Goal: Task Accomplishment & Management: Use online tool/utility

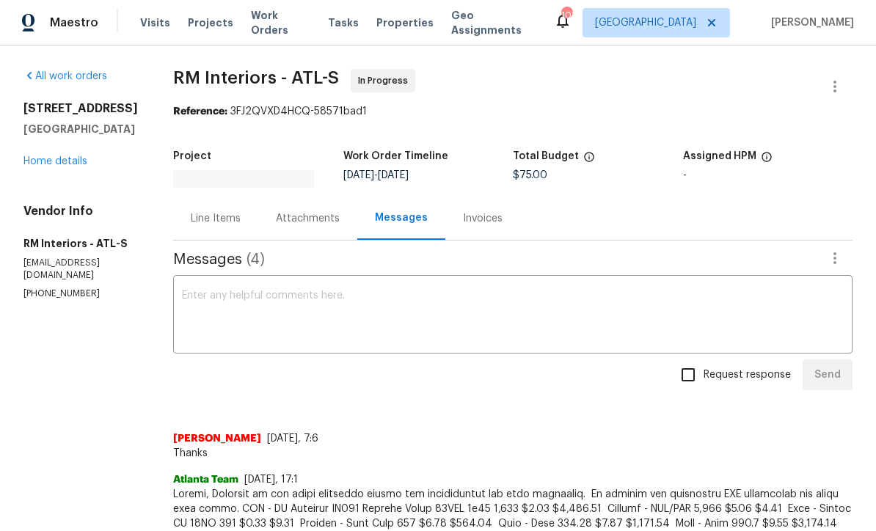
scroll to position [1, 0]
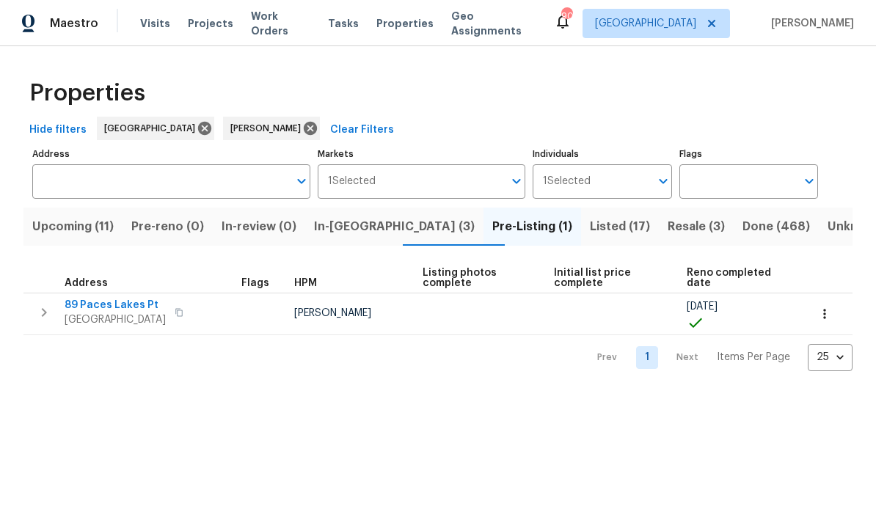
click at [590, 228] on span "Listed (17)" at bounding box center [620, 227] width 60 height 21
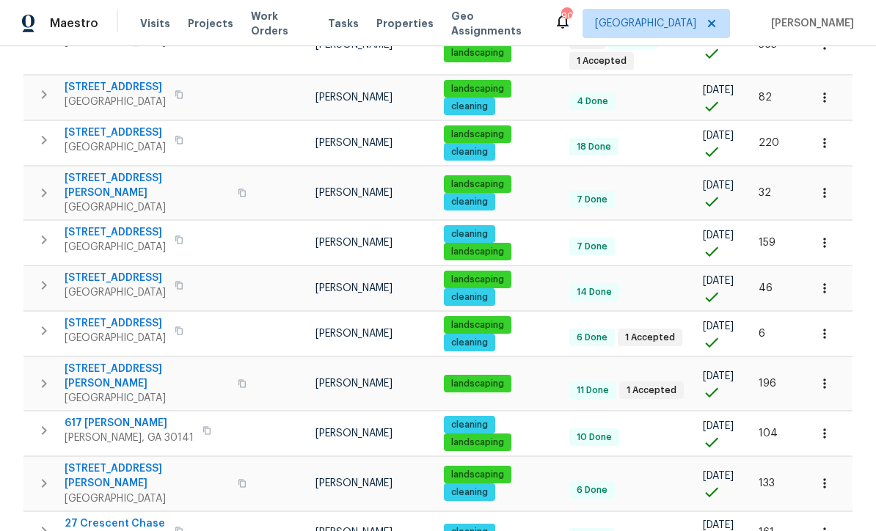
scroll to position [368, 0]
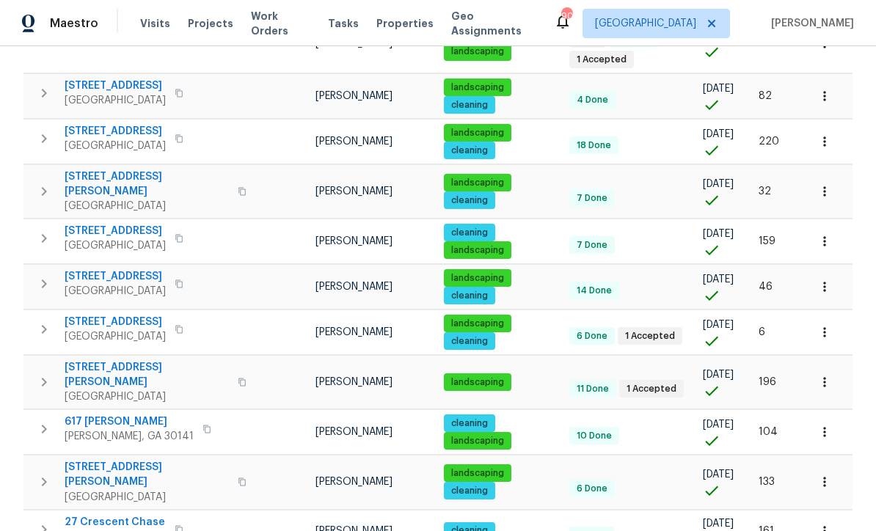
click at [829, 375] on icon "button" at bounding box center [825, 382] width 15 height 15
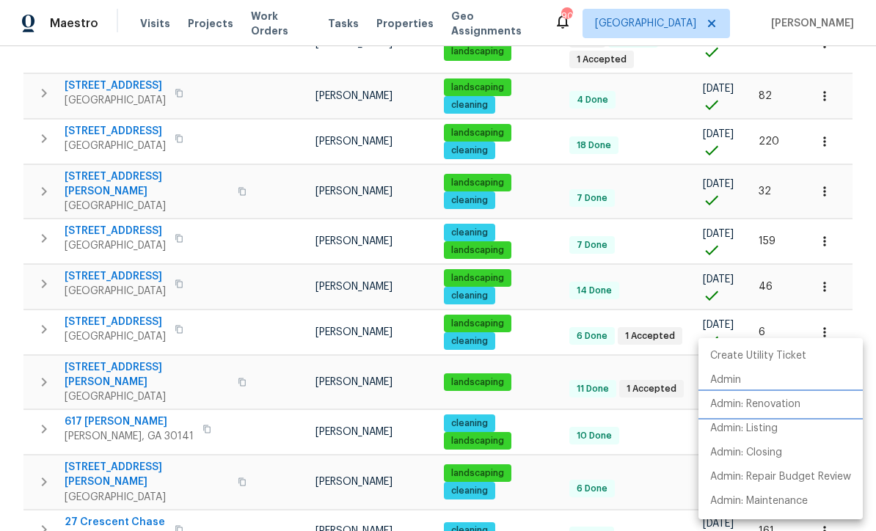
click at [793, 411] on p "Admin: Renovation" at bounding box center [756, 404] width 90 height 15
click at [275, 249] on div at bounding box center [438, 265] width 876 height 531
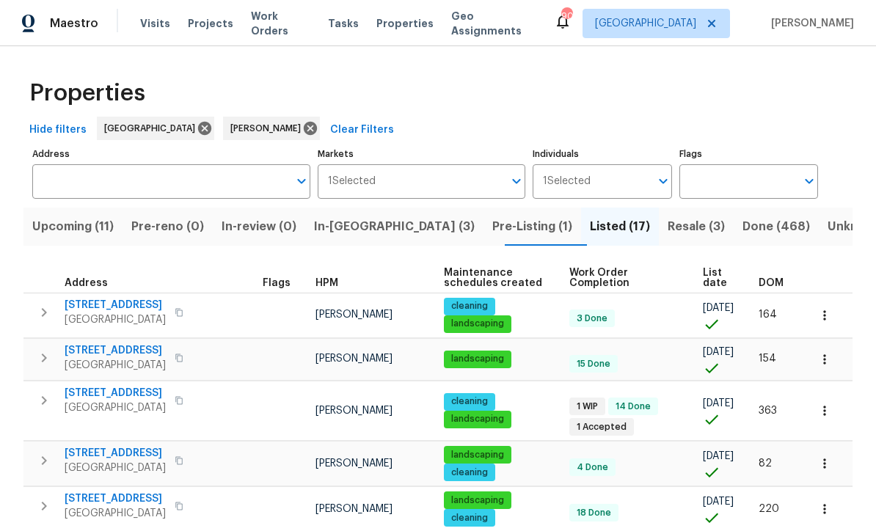
scroll to position [0, 0]
click at [493, 222] on span "Pre-Listing (1)" at bounding box center [533, 227] width 80 height 21
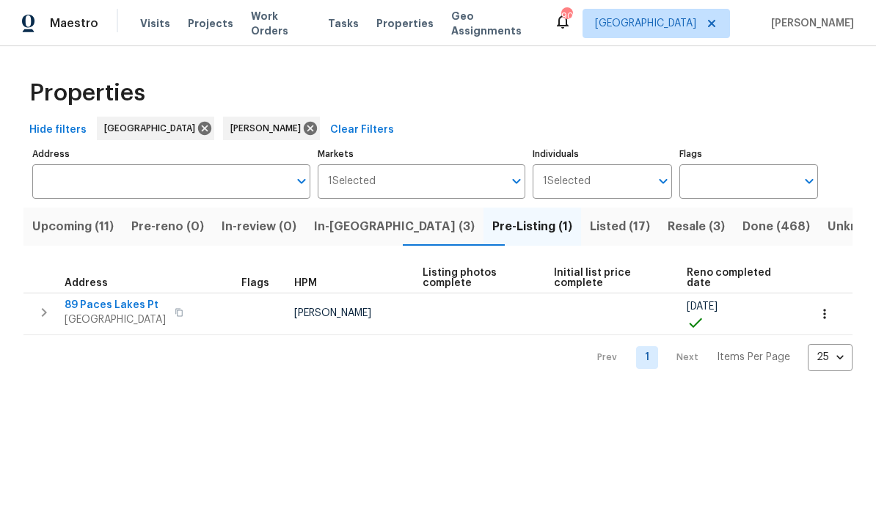
click at [107, 306] on span "89 Paces Lakes Pt" at bounding box center [115, 305] width 101 height 15
click at [66, 223] on span "Upcoming (11)" at bounding box center [72, 227] width 81 height 21
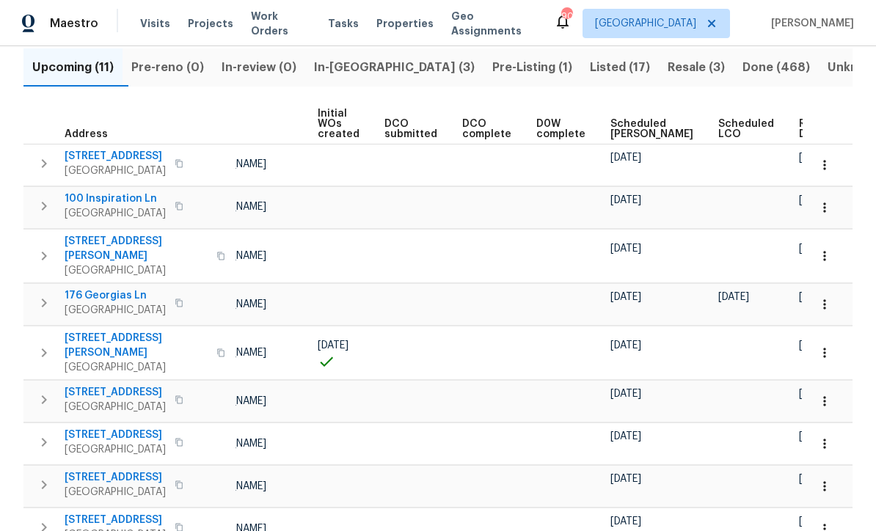
scroll to position [73, 0]
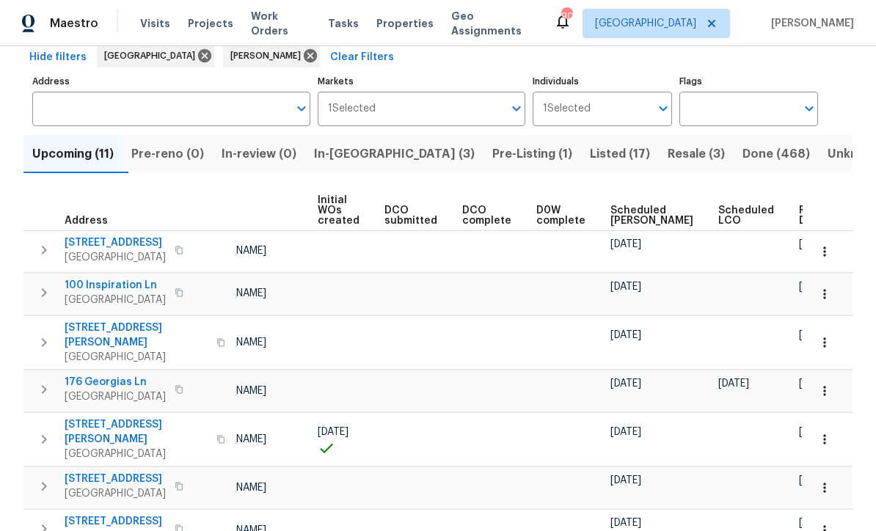
click at [799, 212] on span "Ready Date" at bounding box center [815, 216] width 32 height 21
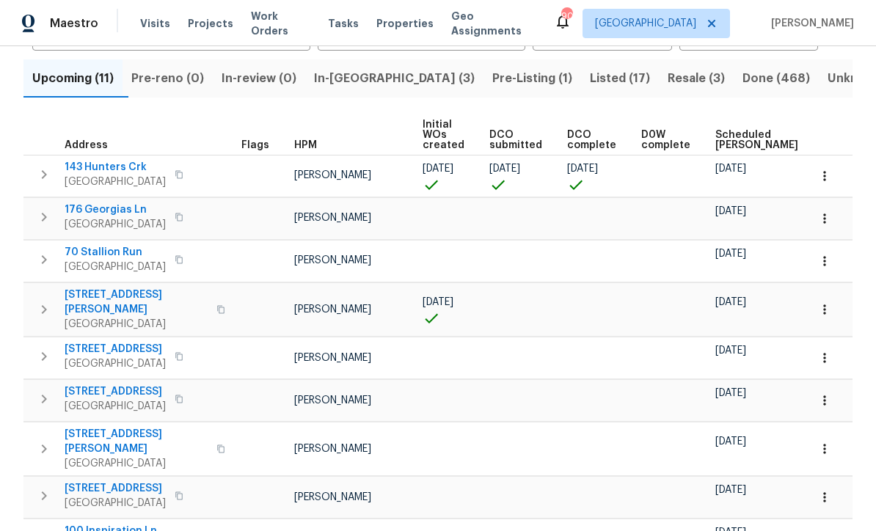
click at [383, 520] on td "[PERSON_NAME]" at bounding box center [352, 540] width 128 height 42
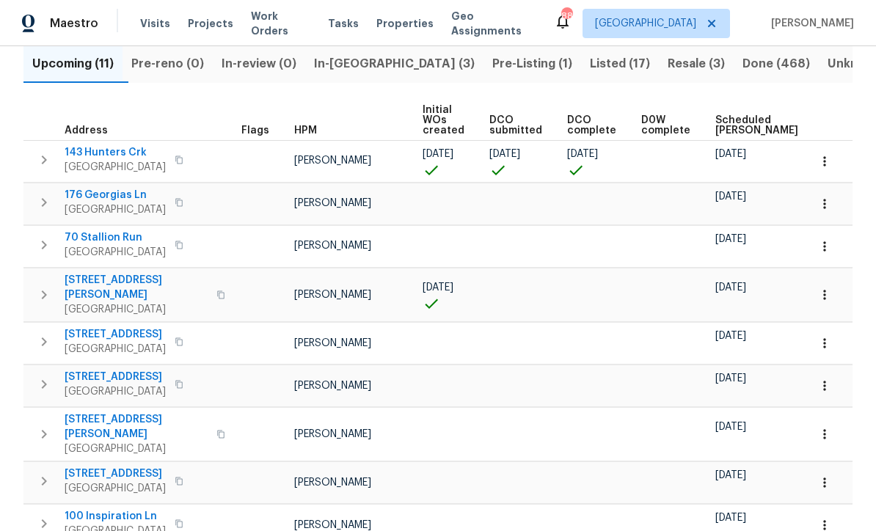
scroll to position [159, 0]
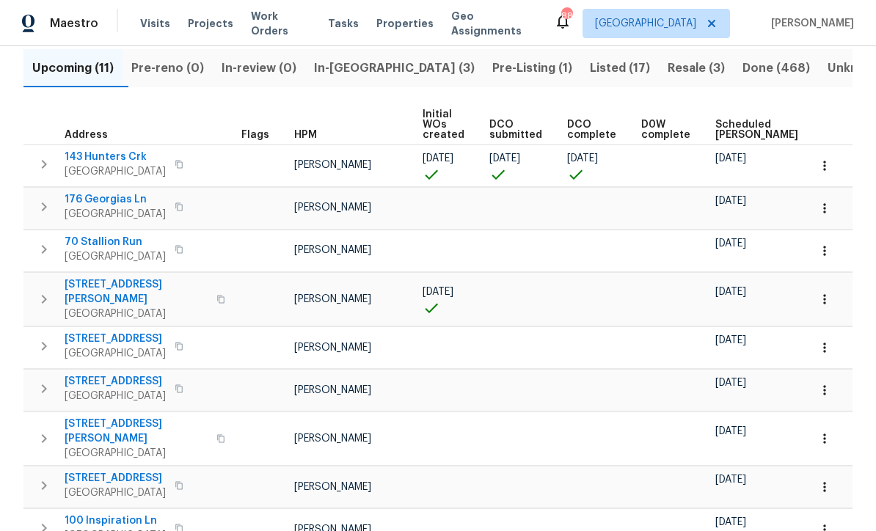
click at [98, 158] on span "143 Hunters Crk" at bounding box center [115, 157] width 101 height 15
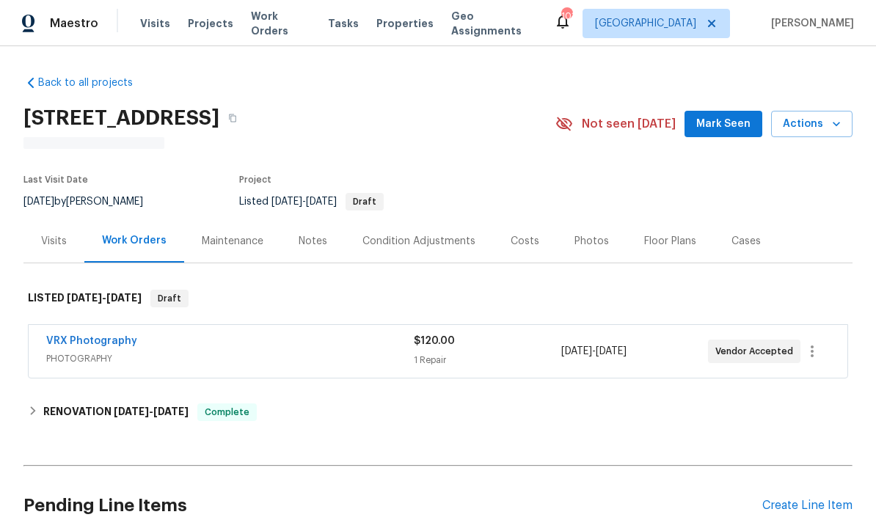
click at [583, 242] on div "Photos" at bounding box center [592, 241] width 34 height 15
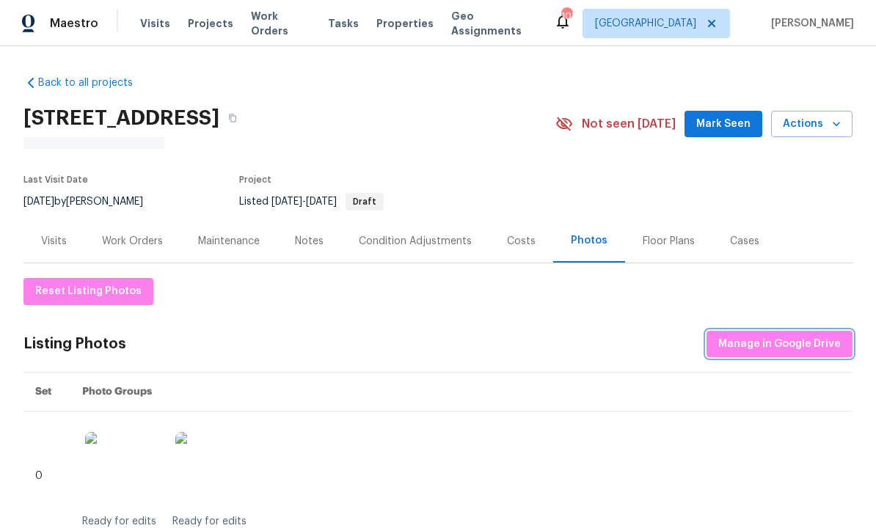
click at [769, 339] on span "Manage in Google Drive" at bounding box center [780, 344] width 123 height 18
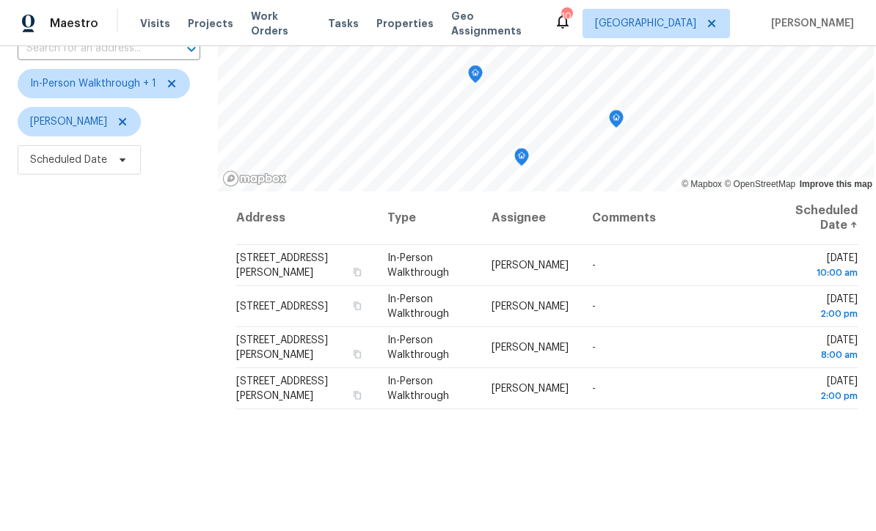
scroll to position [126, 0]
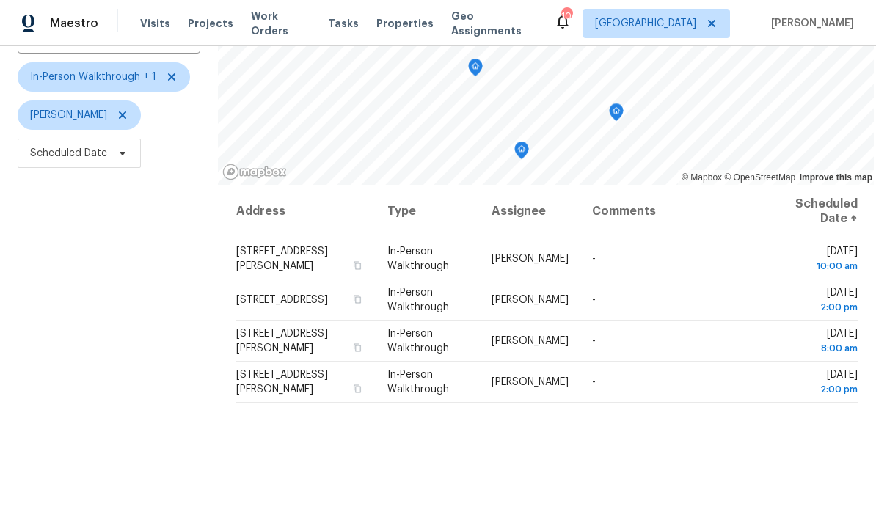
click at [374, 507] on div "Address Type Assignee Comments Scheduled Date ↑ 98 Beatrice St, Dallas, GA 3015…" at bounding box center [547, 397] width 658 height 425
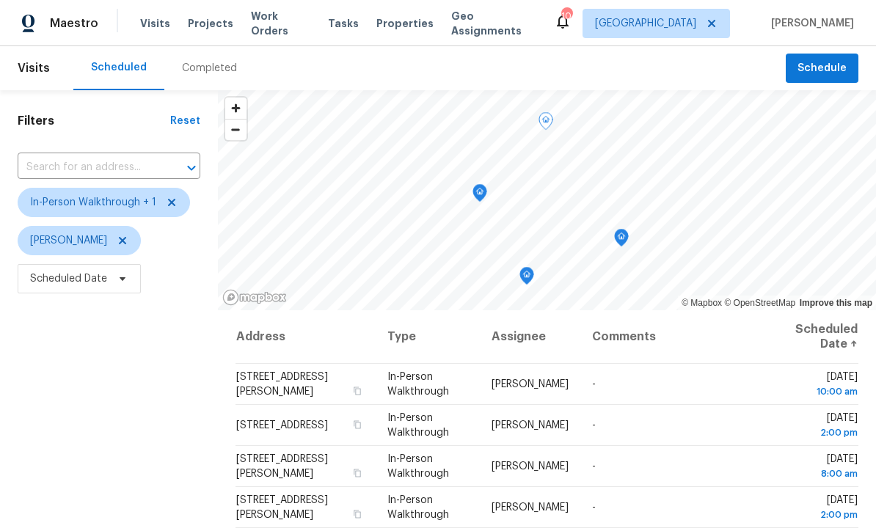
scroll to position [0, 0]
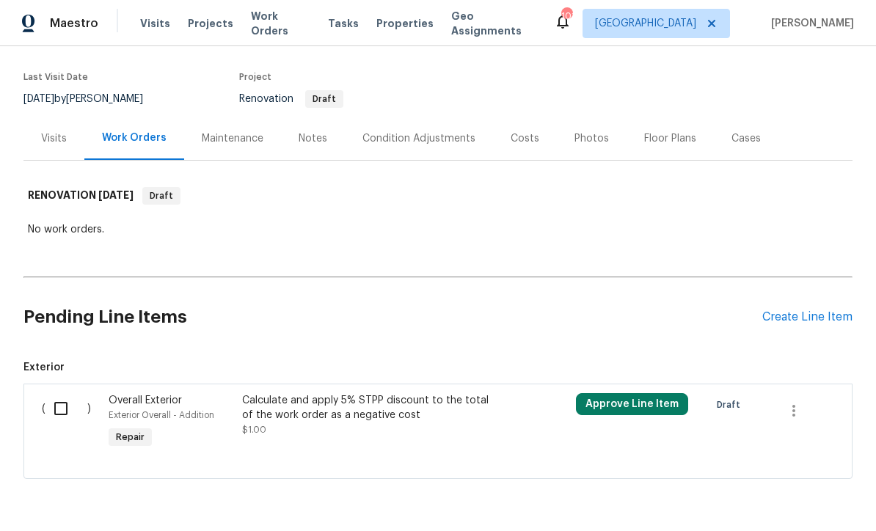
scroll to position [105, 0]
click at [59, 405] on input "checkbox" at bounding box center [67, 409] width 42 height 31
checkbox input "true"
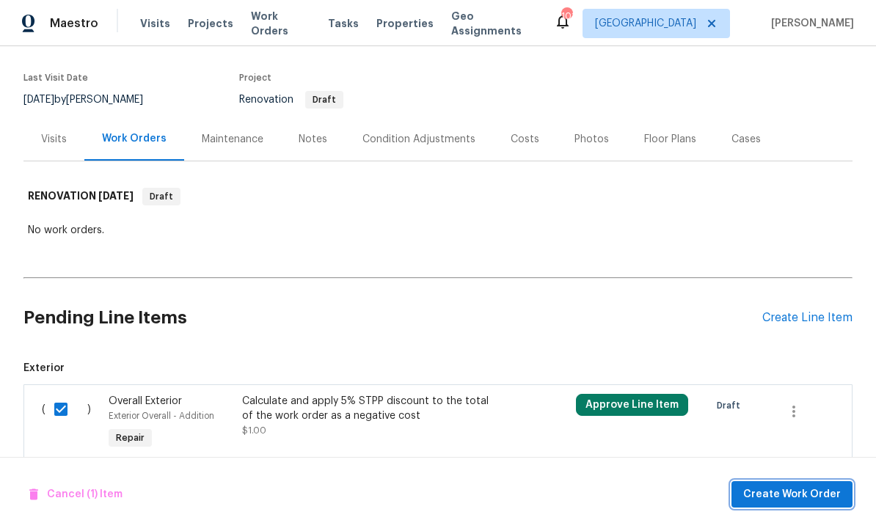
click at [775, 494] on span "Create Work Order" at bounding box center [793, 495] width 98 height 18
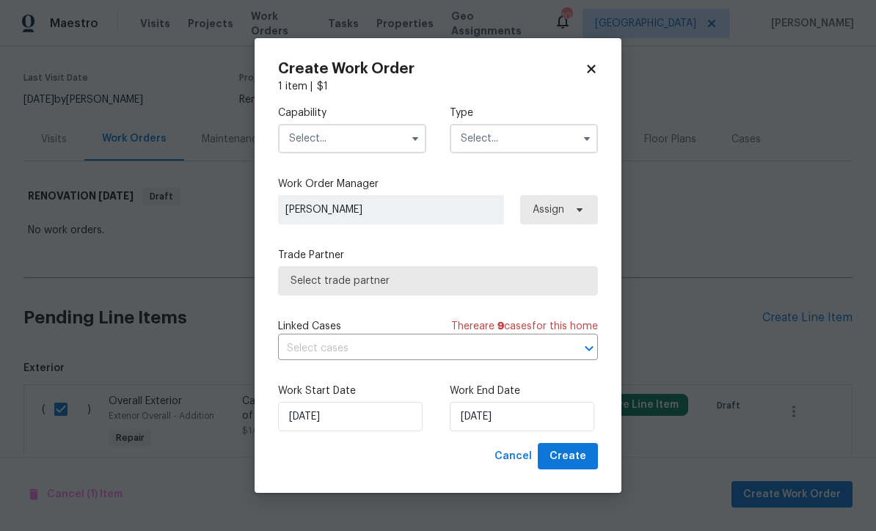
click at [299, 132] on input "text" at bounding box center [352, 138] width 148 height 29
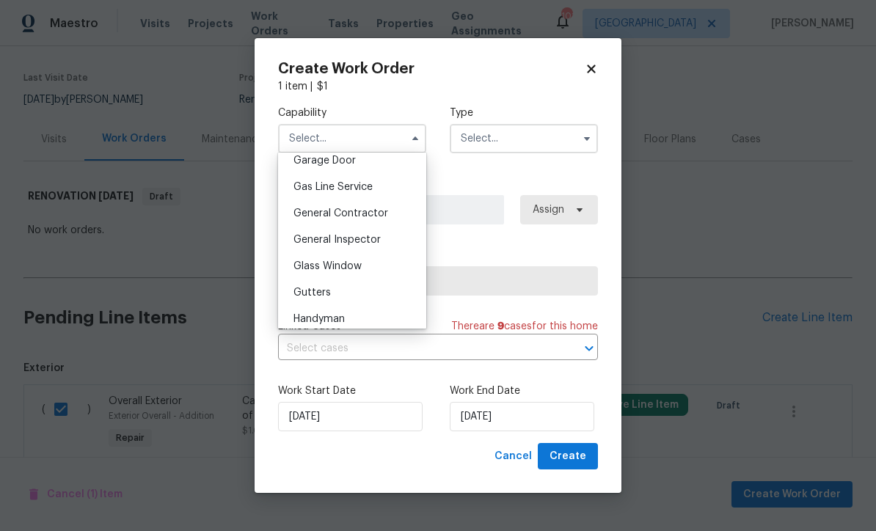
scroll to position [660, 0]
click at [331, 214] on span "General Contractor" at bounding box center [341, 211] width 95 height 10
type input "General Contractor"
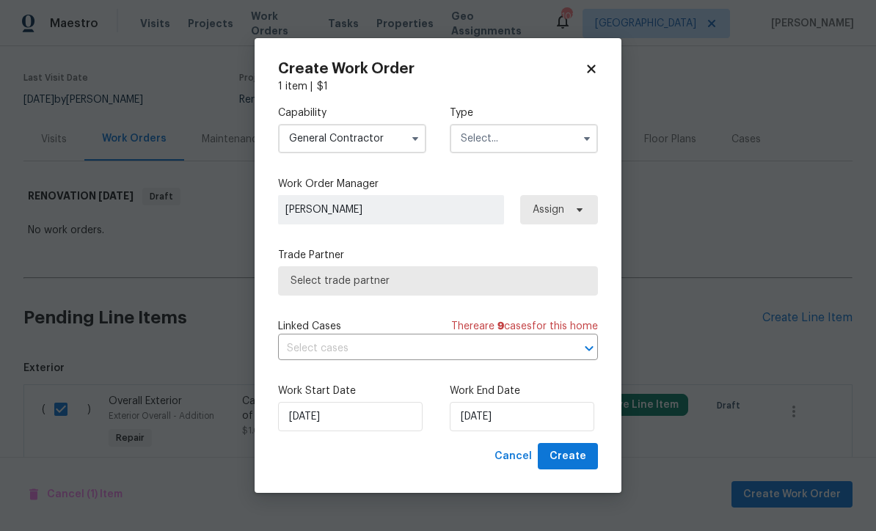
click at [481, 144] on input "text" at bounding box center [524, 138] width 148 height 29
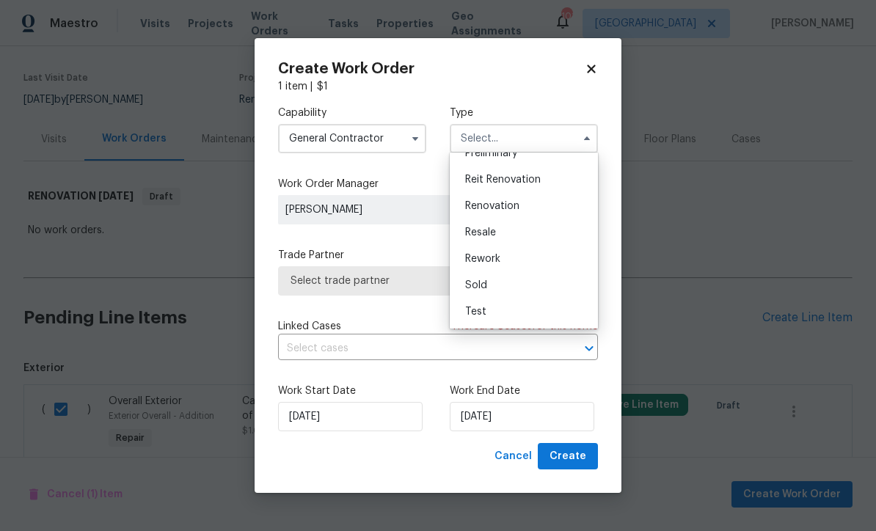
scroll to position [333, 0]
click at [473, 207] on span "Renovation" at bounding box center [492, 206] width 54 height 10
type input "Renovation"
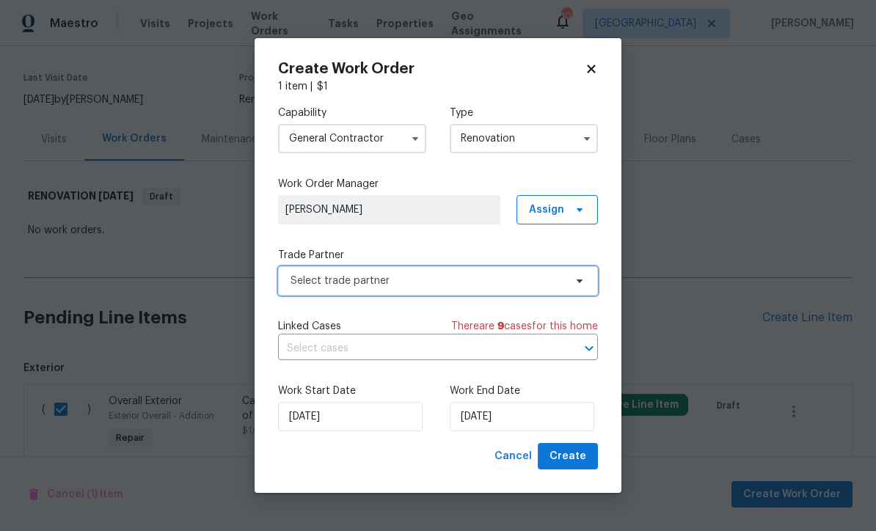
click at [307, 284] on span "Select trade partner" at bounding box center [428, 281] width 274 height 15
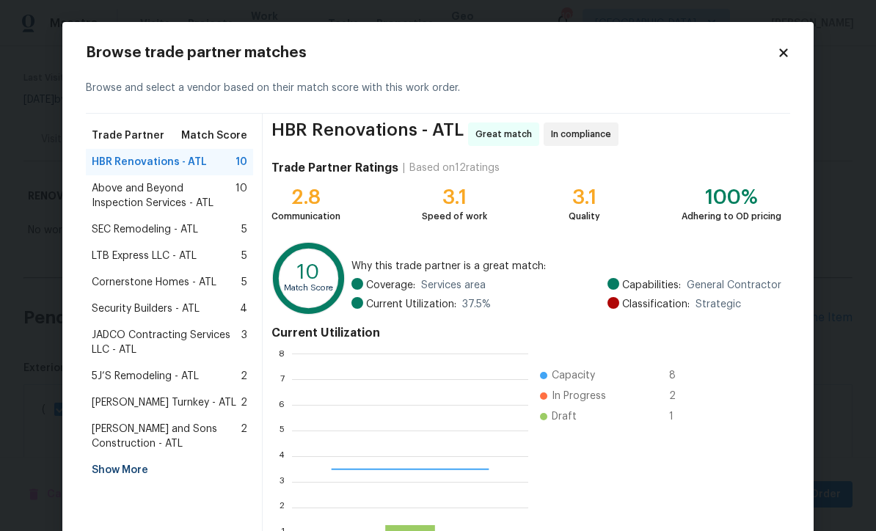
scroll to position [206, 236]
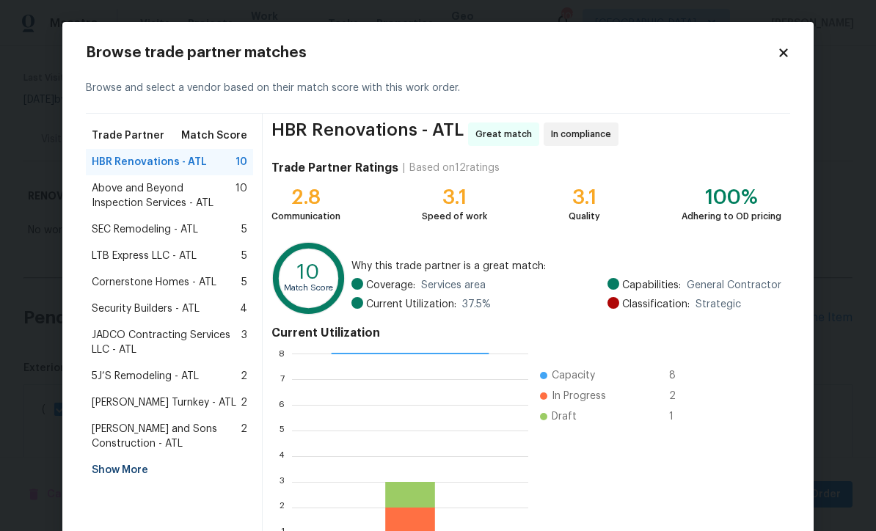
click at [123, 198] on span "Above and Beyond Inspection Services - ATL" at bounding box center [164, 195] width 144 height 29
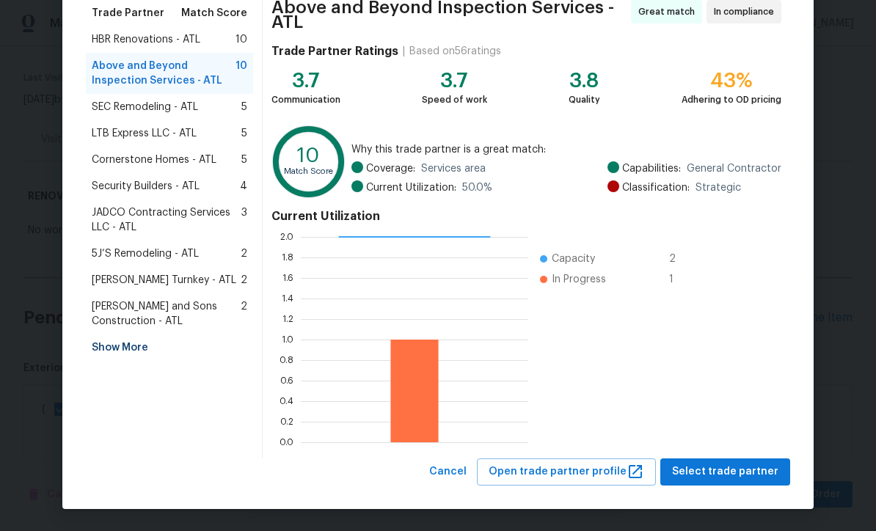
scroll to position [122, 0]
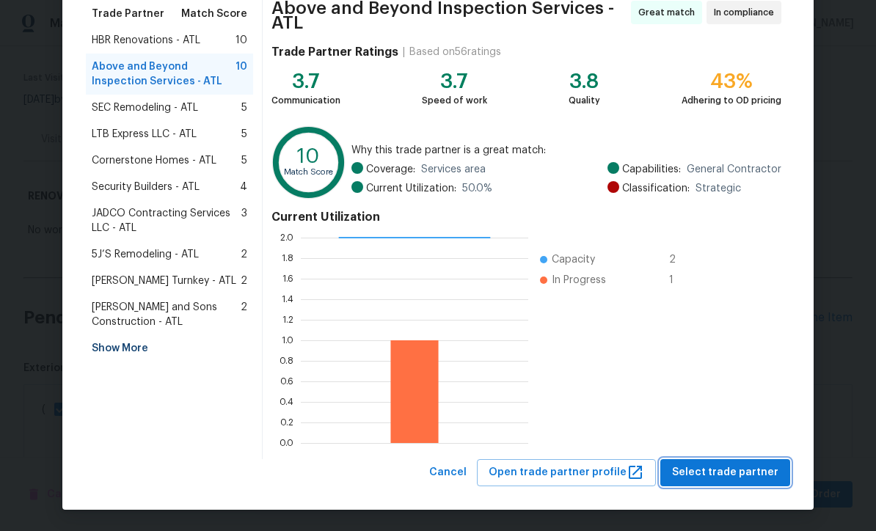
click at [721, 473] on span "Select trade partner" at bounding box center [725, 473] width 106 height 18
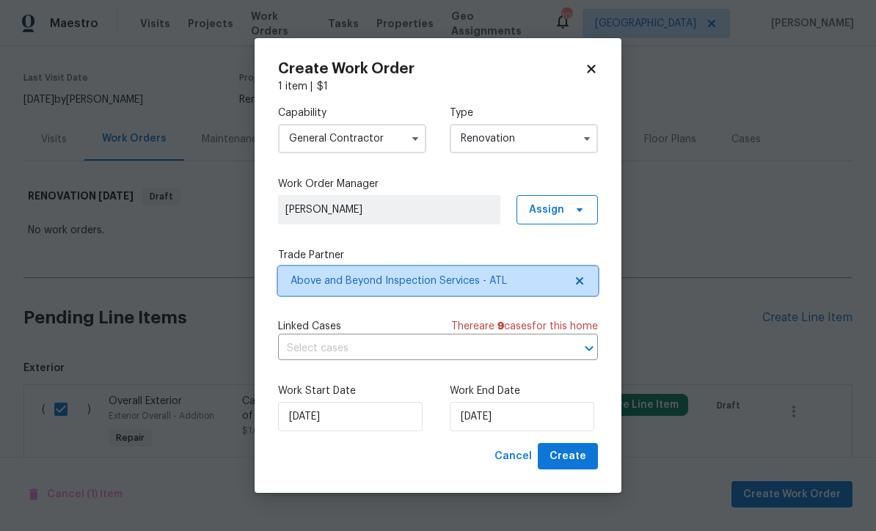
scroll to position [0, 0]
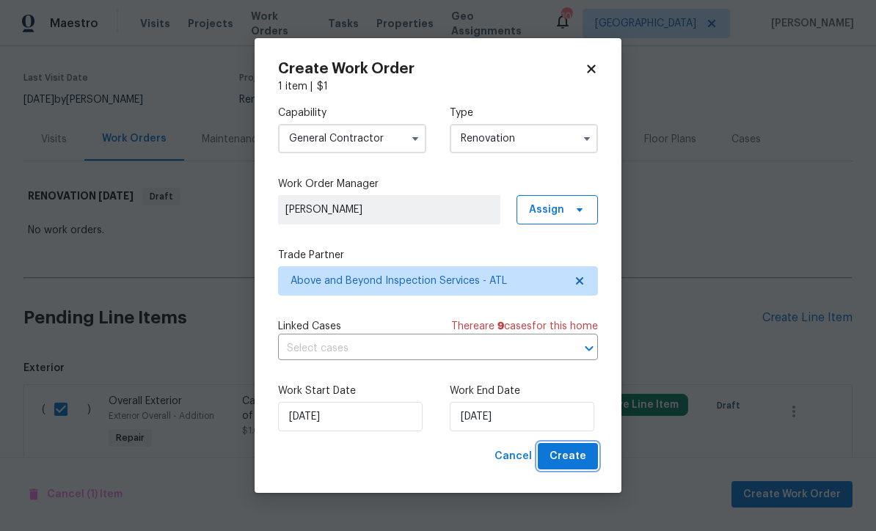
click at [573, 457] on span "Create" at bounding box center [568, 457] width 37 height 18
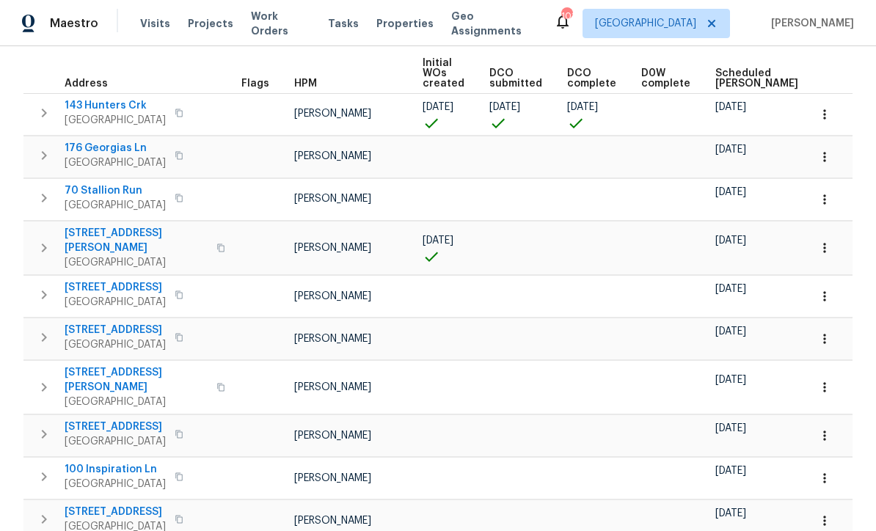
scroll to position [209, 0]
click at [832, 165] on icon "button" at bounding box center [825, 157] width 15 height 15
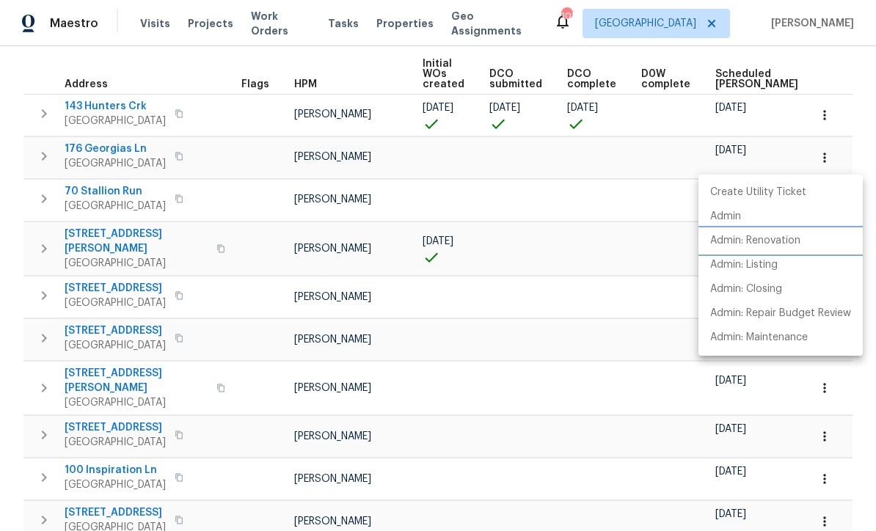
click at [769, 243] on p "Admin: Renovation" at bounding box center [756, 240] width 90 height 15
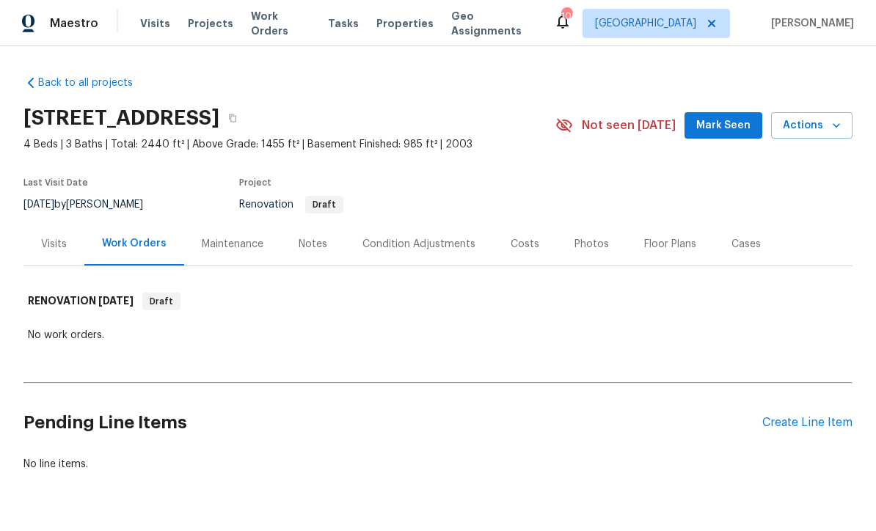
click at [388, 248] on div "Condition Adjustments" at bounding box center [419, 244] width 113 height 15
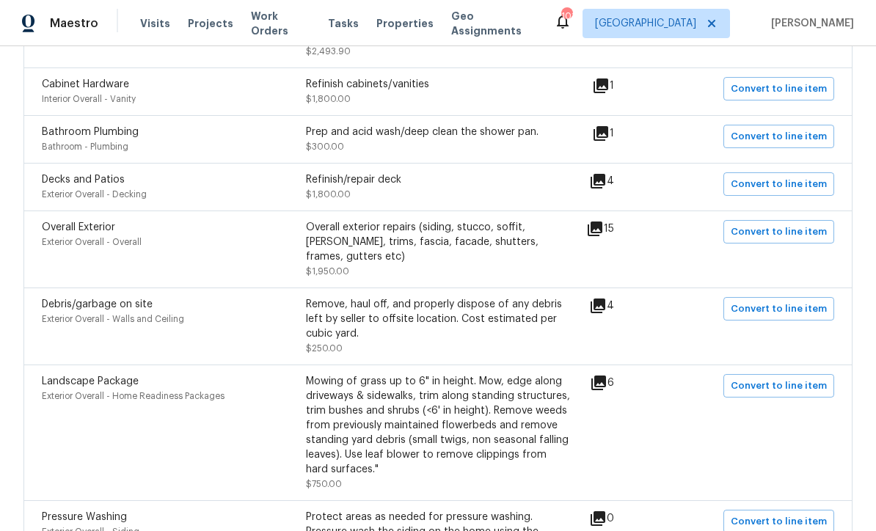
scroll to position [466, 0]
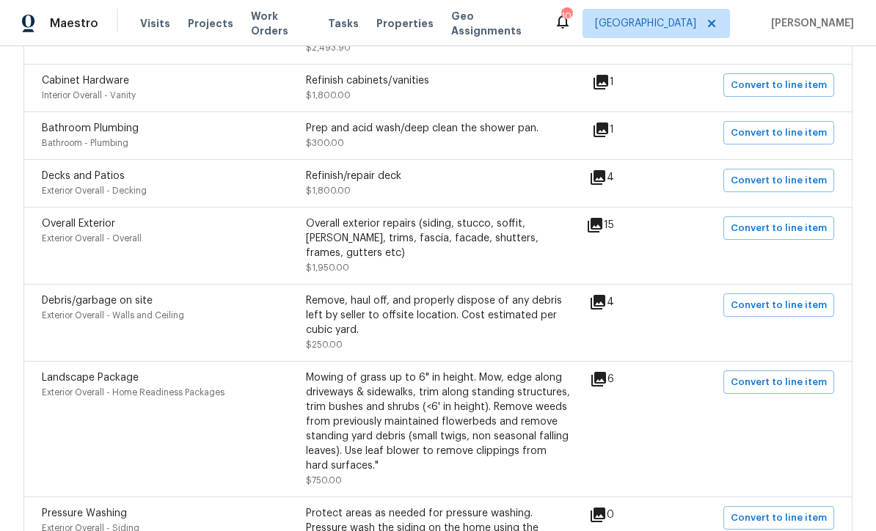
click at [334, 194] on span "$1,800.00" at bounding box center [328, 190] width 45 height 9
click at [606, 180] on icon at bounding box center [598, 177] width 15 height 15
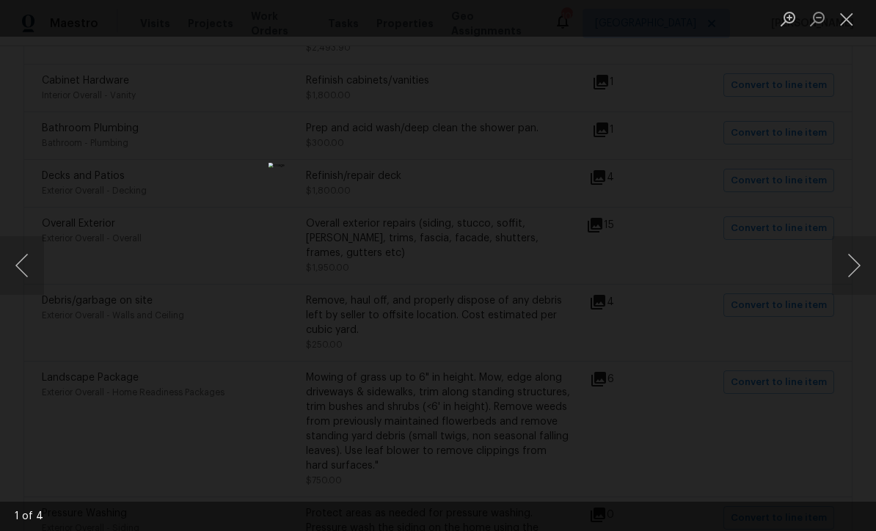
click at [862, 269] on button "Next image" at bounding box center [854, 265] width 44 height 59
click at [868, 267] on button "Next image" at bounding box center [854, 265] width 44 height 59
click at [866, 262] on button "Next image" at bounding box center [854, 265] width 44 height 59
click at [864, 264] on button "Next image" at bounding box center [854, 265] width 44 height 59
click at [849, 22] on button "Close lightbox" at bounding box center [846, 19] width 29 height 26
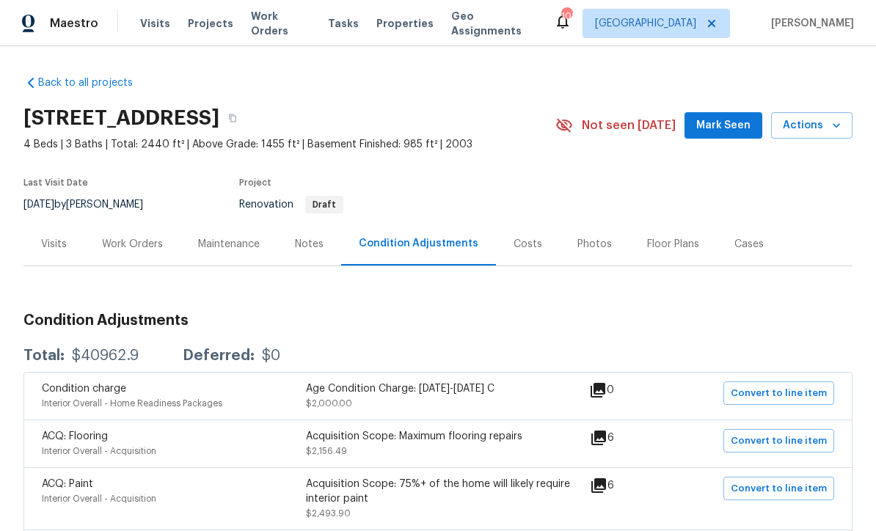
scroll to position [0, 0]
click at [134, 250] on div "Work Orders" at bounding box center [132, 244] width 61 height 15
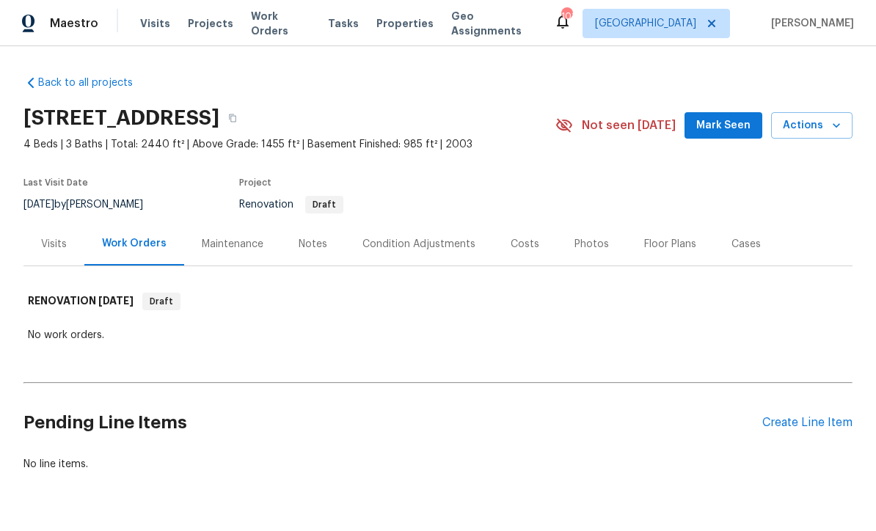
click at [794, 426] on div "Create Line Item" at bounding box center [808, 423] width 90 height 14
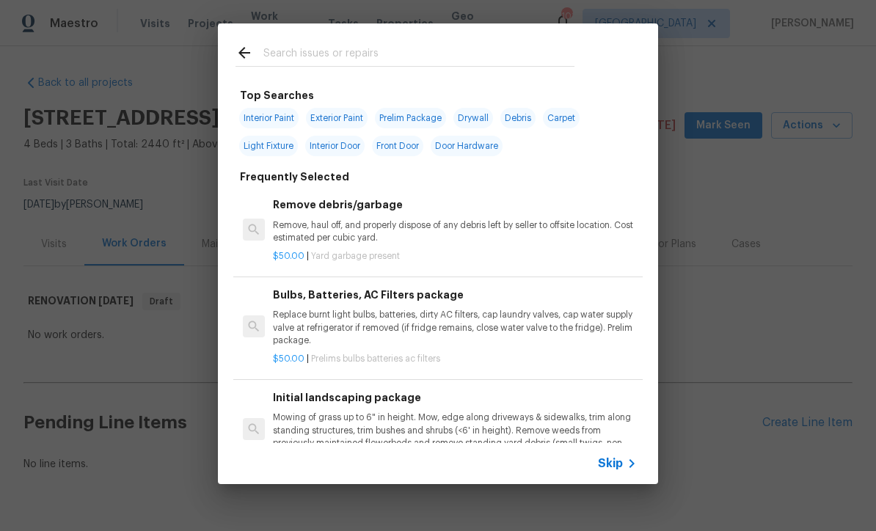
click at [638, 471] on icon at bounding box center [632, 464] width 18 height 18
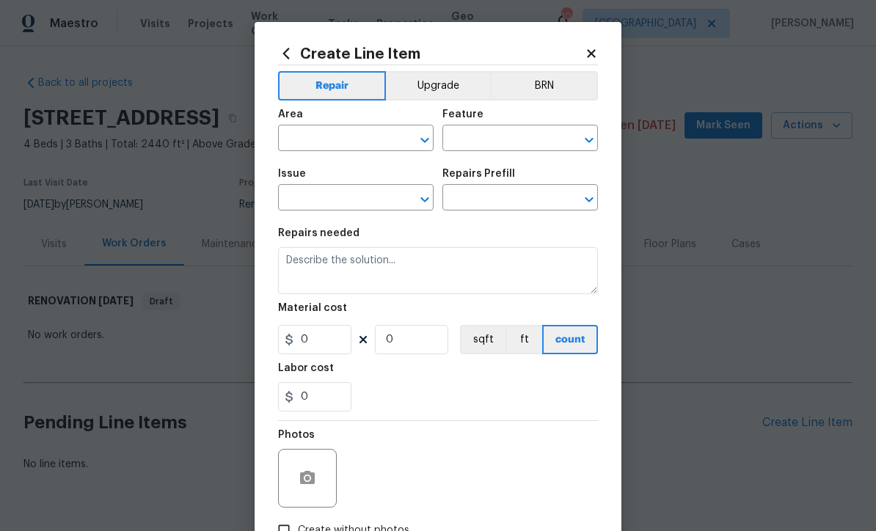
click at [310, 131] on input "text" at bounding box center [335, 139] width 115 height 23
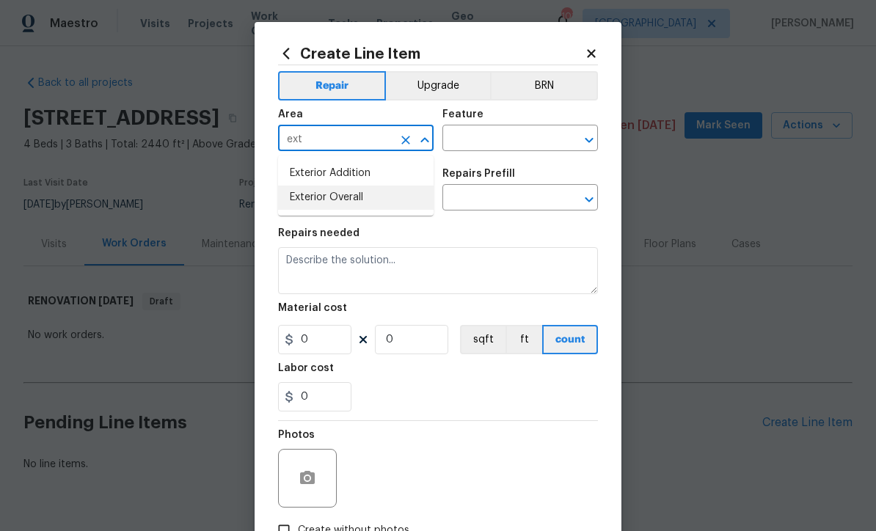
click at [313, 199] on li "Exterior Overall" at bounding box center [356, 198] width 156 height 24
type input "Exterior Overall"
click at [466, 139] on input "text" at bounding box center [500, 139] width 115 height 23
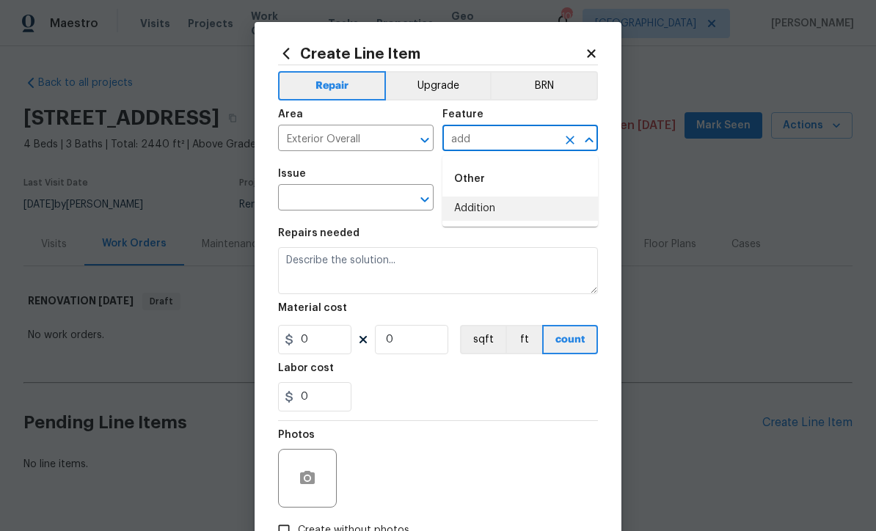
click at [473, 207] on li "Addition" at bounding box center [521, 209] width 156 height 24
type input "Addition"
click at [340, 208] on input "text" at bounding box center [335, 199] width 115 height 23
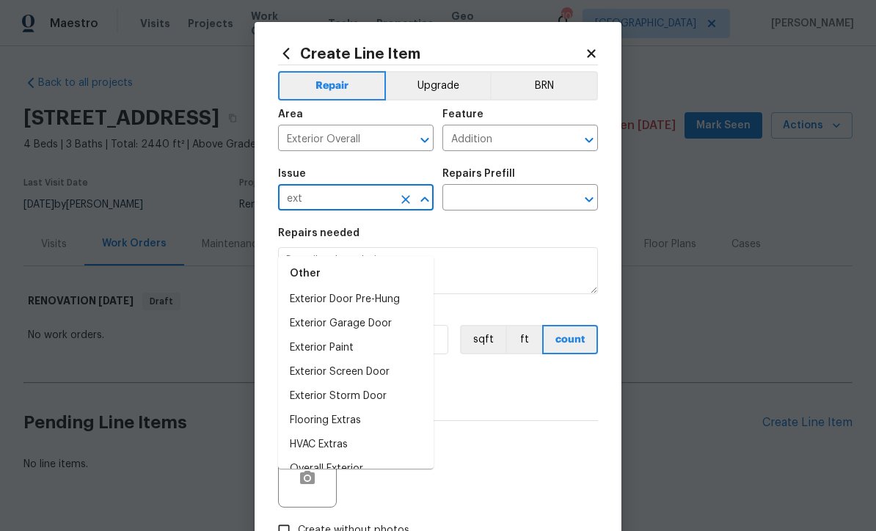
scroll to position [57, 0]
click at [316, 458] on li "Overall Exterior" at bounding box center [356, 470] width 156 height 24
type input "Overall Exterior"
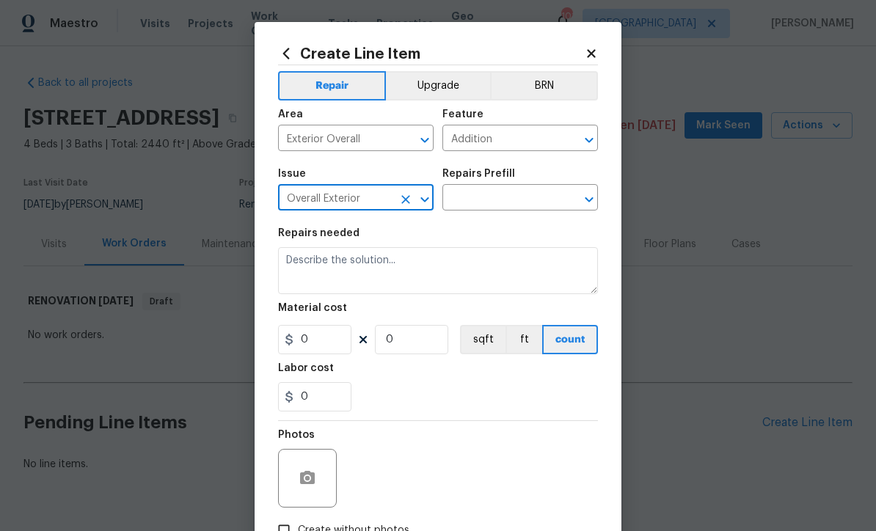
click at [477, 200] on input "text" at bounding box center [500, 199] width 115 height 23
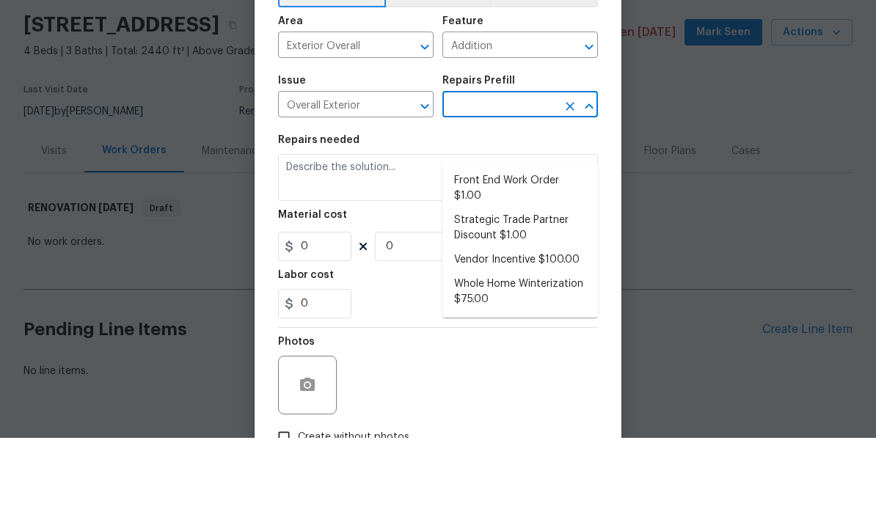
click at [496, 302] on li "Strategic Trade Partner Discount $1.00" at bounding box center [521, 322] width 156 height 40
type input "Strategic Trade Partner Discount $1.00"
type textarea "Calculate and apply 5% STPP discount to the total of the work order as a negati…"
type input "1"
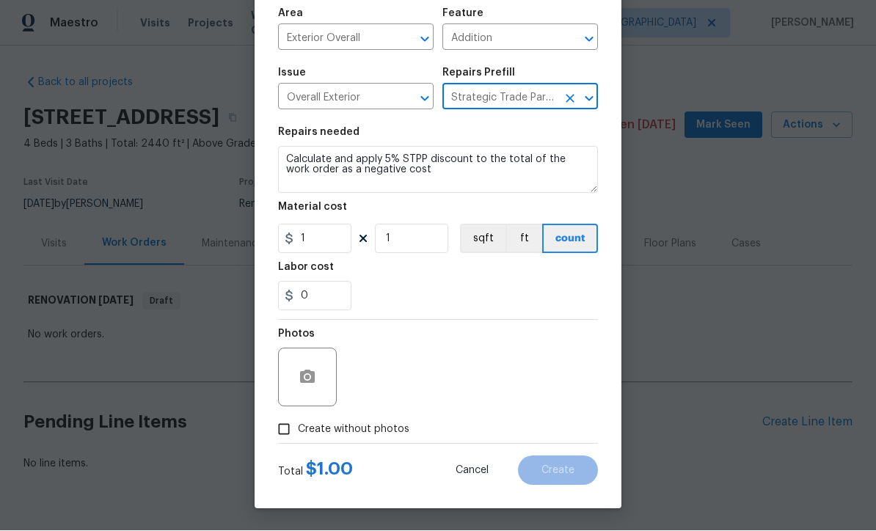
scroll to position [103, 0]
click at [280, 435] on input "Create without photos" at bounding box center [284, 430] width 28 height 28
checkbox input "true"
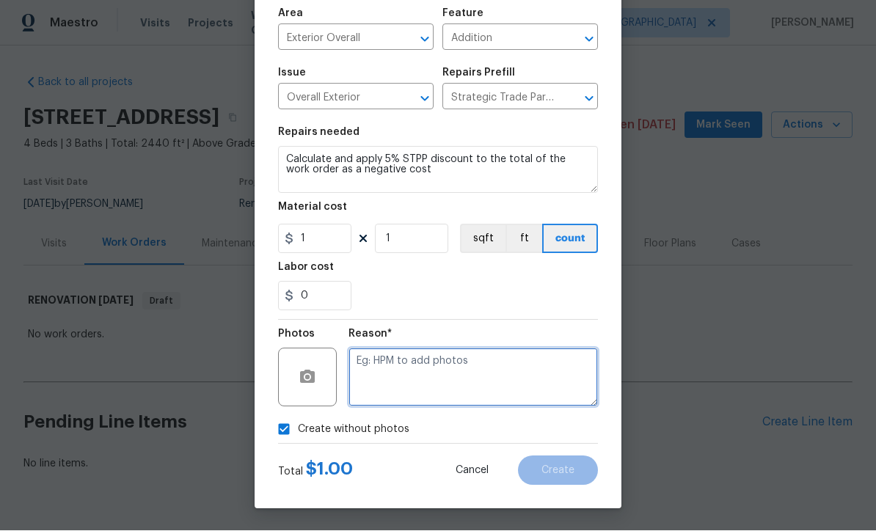
click at [363, 367] on textarea at bounding box center [474, 378] width 250 height 59
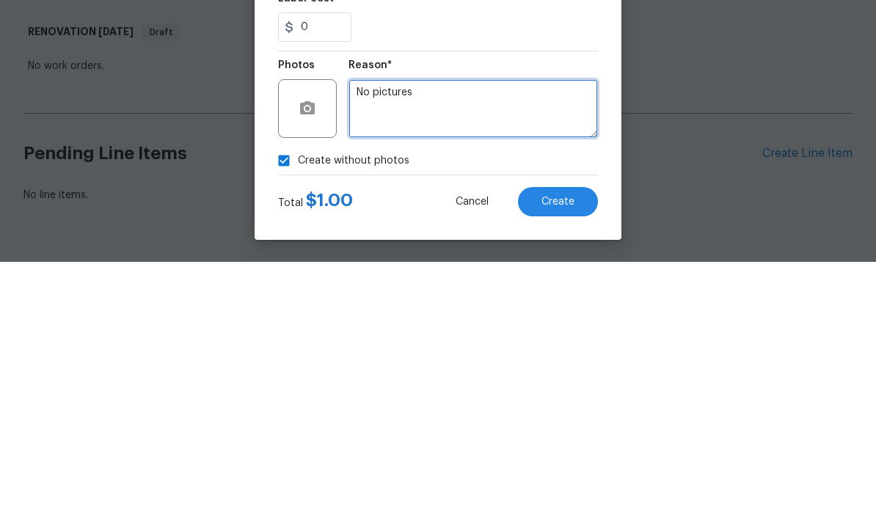
type textarea "No pictures"
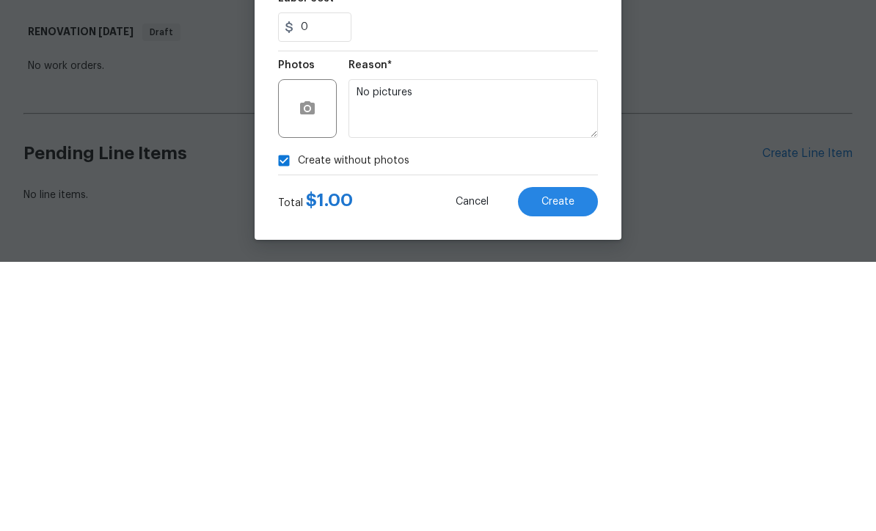
click at [558, 466] on span "Create" at bounding box center [558, 471] width 33 height 11
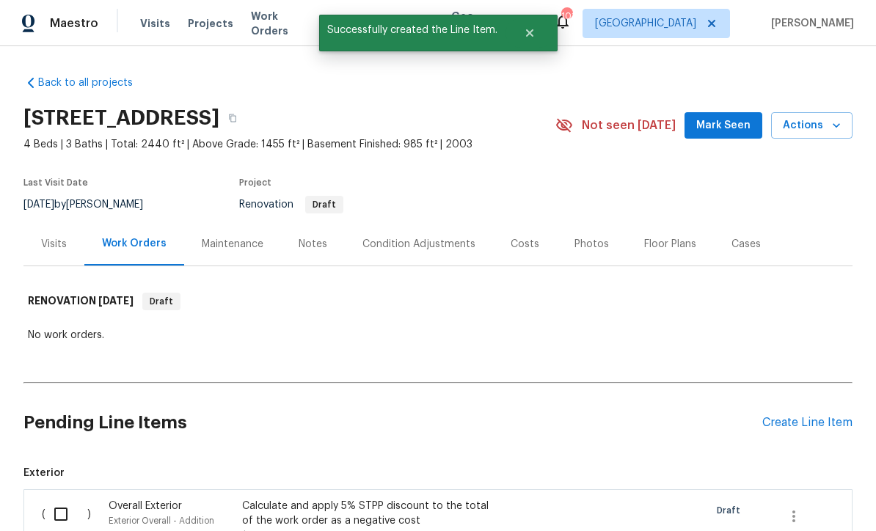
click at [50, 499] on input "checkbox" at bounding box center [67, 514] width 42 height 31
checkbox input "true"
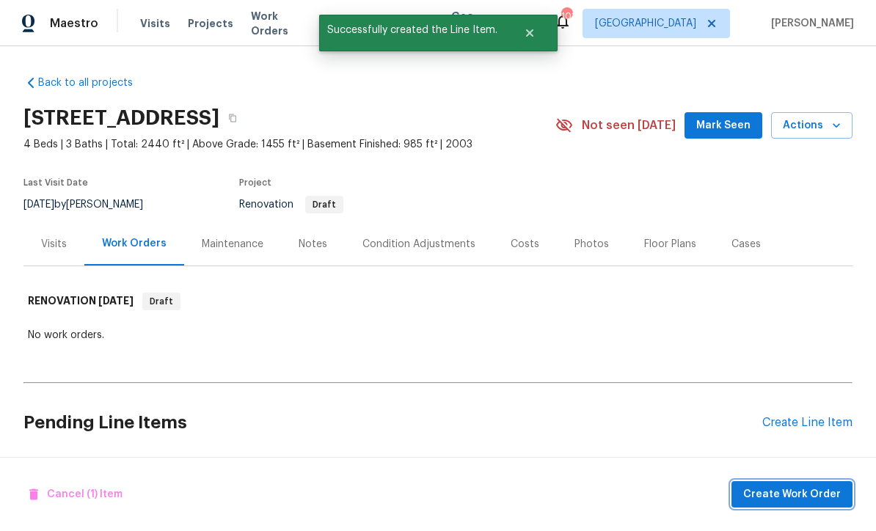
click at [782, 497] on span "Create Work Order" at bounding box center [793, 495] width 98 height 18
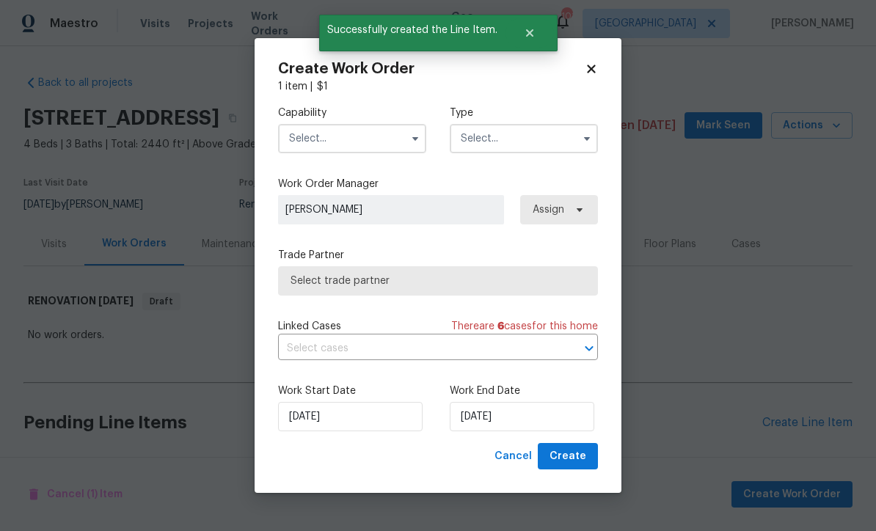
click at [304, 135] on input "text" at bounding box center [352, 138] width 148 height 29
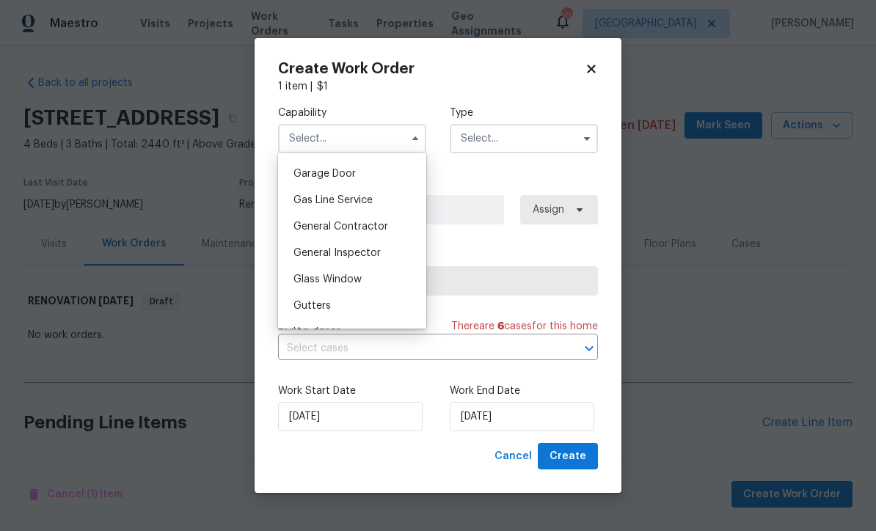
scroll to position [662, 0]
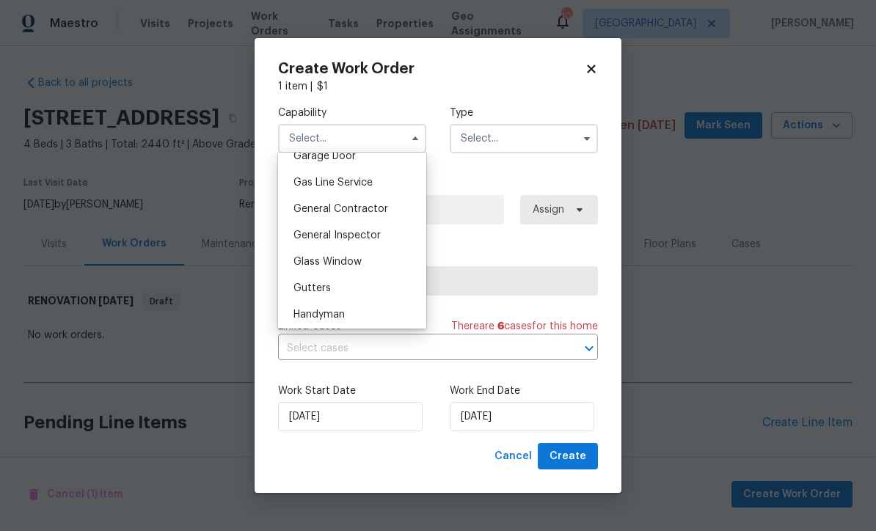
click at [324, 211] on span "General Contractor" at bounding box center [341, 209] width 95 height 10
type input "General Contractor"
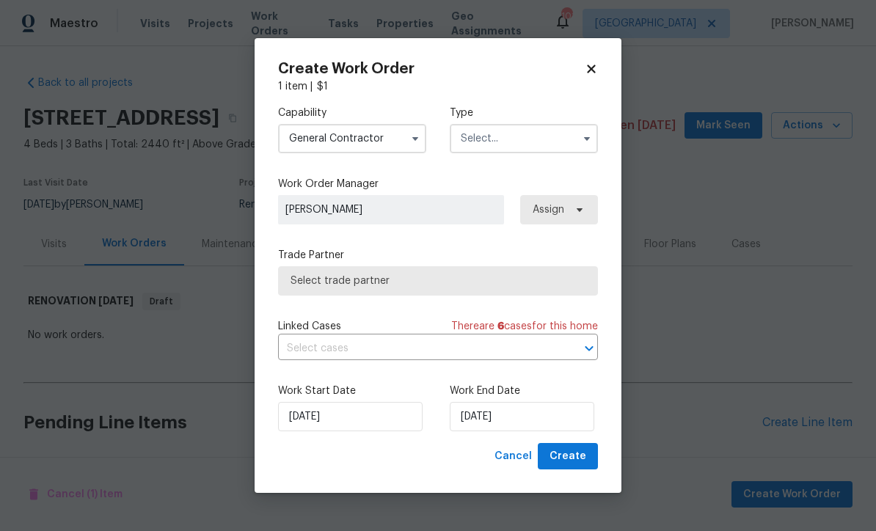
click at [484, 140] on input "text" at bounding box center [524, 138] width 148 height 29
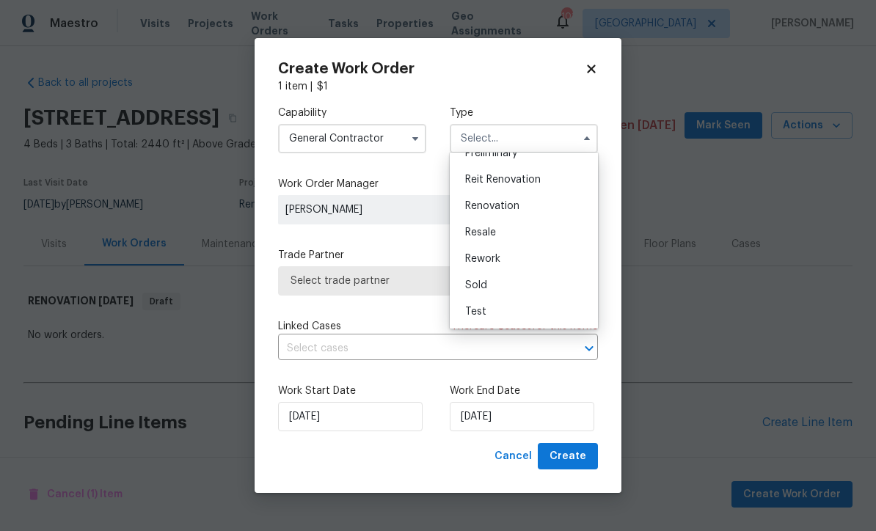
scroll to position [333, 0]
click at [481, 210] on span "Renovation" at bounding box center [492, 206] width 54 height 10
type input "Renovation"
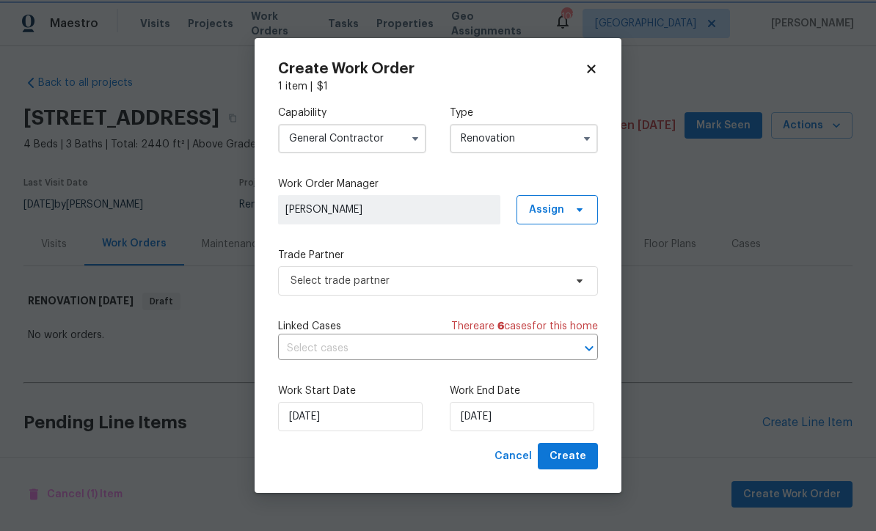
scroll to position [0, 0]
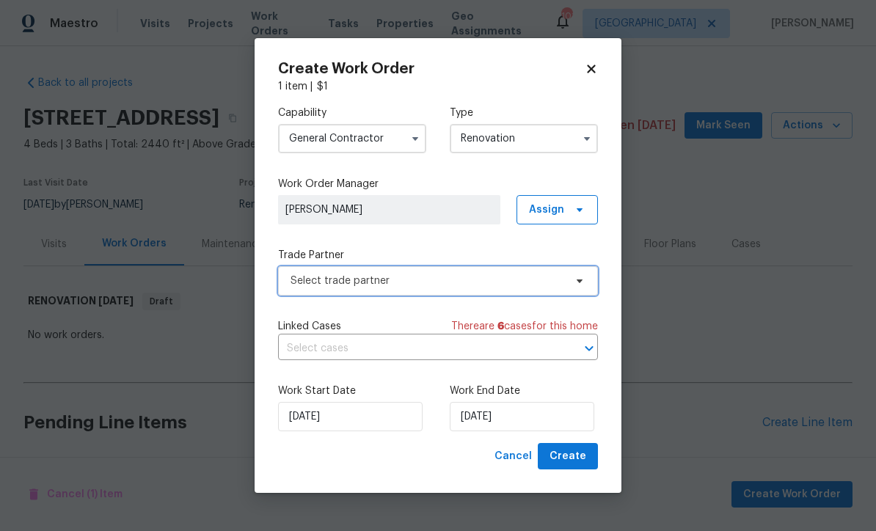
click at [304, 285] on span "Select trade partner" at bounding box center [428, 281] width 274 height 15
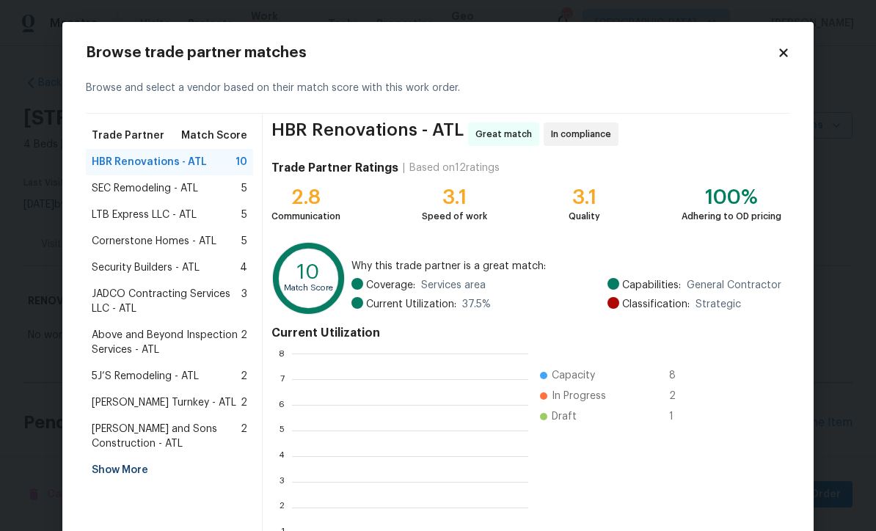
scroll to position [206, 236]
click at [144, 344] on span "Above and Beyond Inspection Services - ATL" at bounding box center [166, 342] width 149 height 29
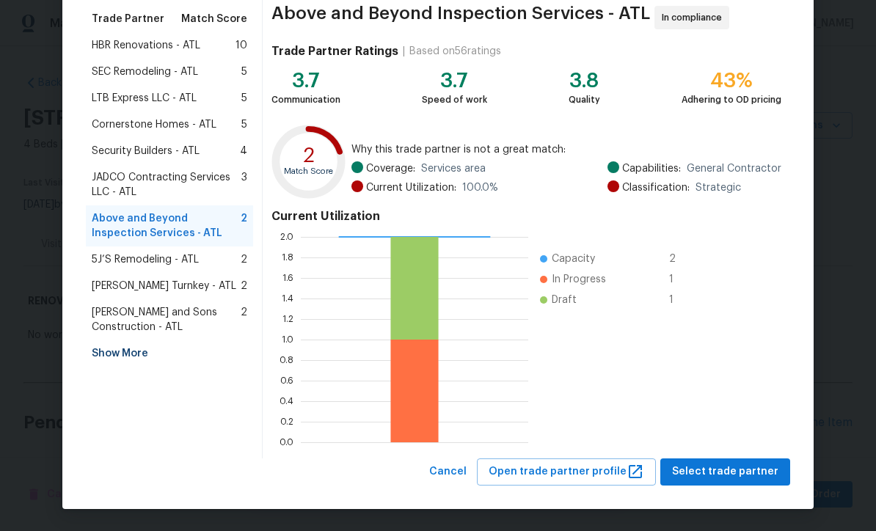
scroll to position [116, 0]
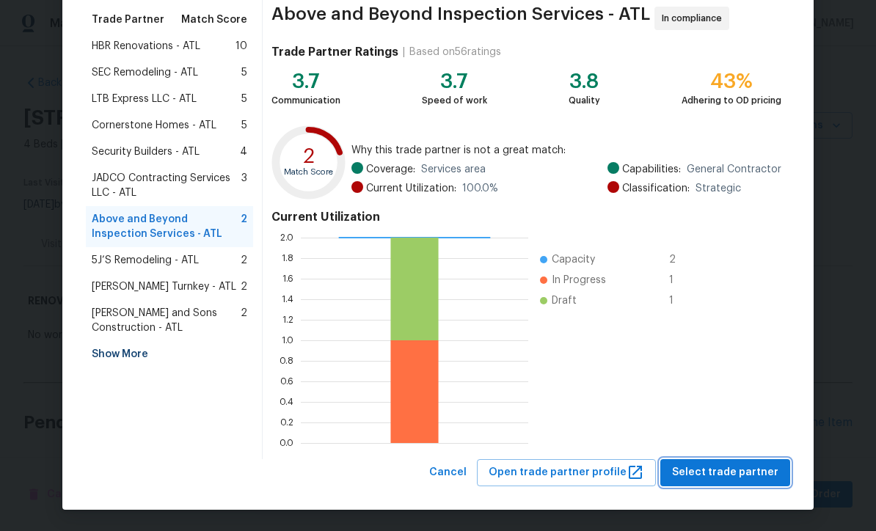
click at [722, 473] on span "Select trade partner" at bounding box center [725, 473] width 106 height 18
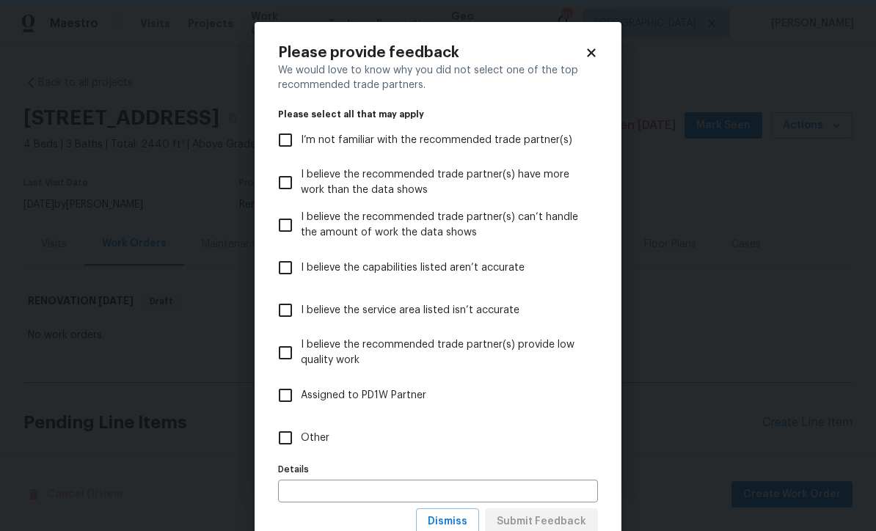
scroll to position [0, 0]
click at [285, 440] on input "Other" at bounding box center [285, 438] width 31 height 31
checkbox input "true"
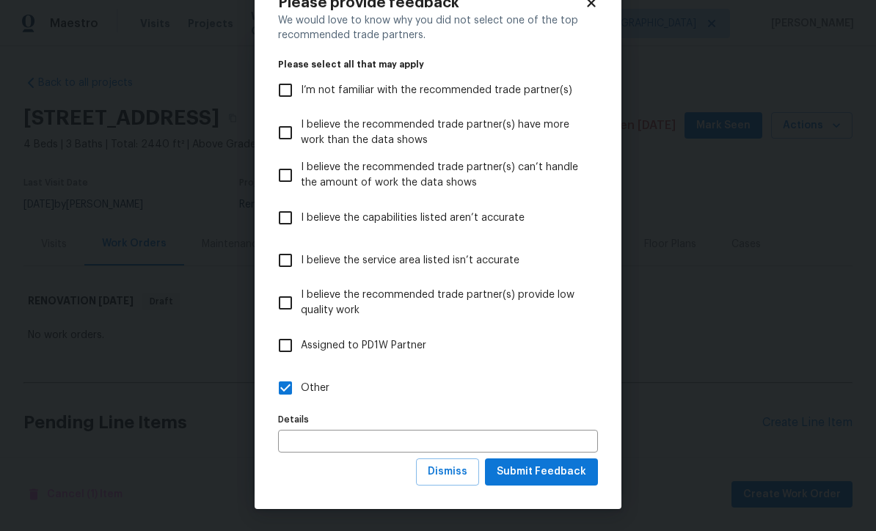
scroll to position [51, 0]
click at [540, 479] on span "Submit Feedback" at bounding box center [542, 472] width 90 height 18
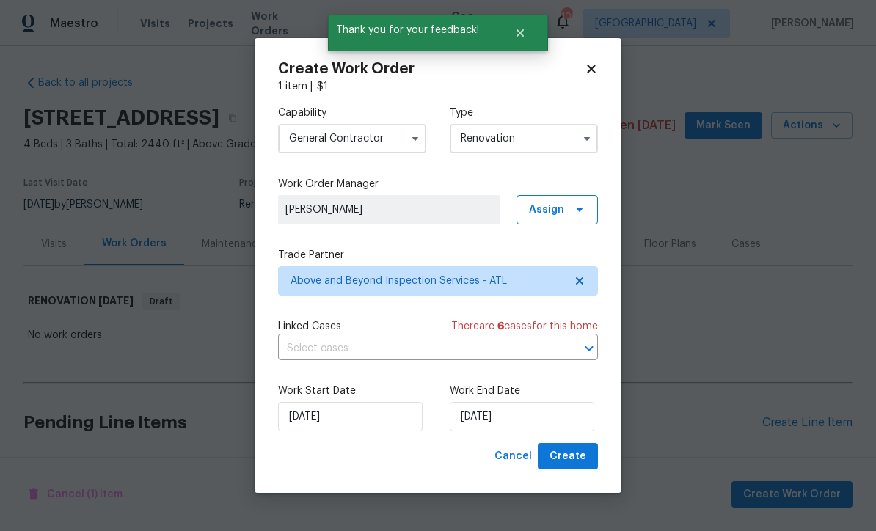
scroll to position [0, 0]
click at [578, 457] on span "Create" at bounding box center [568, 457] width 37 height 18
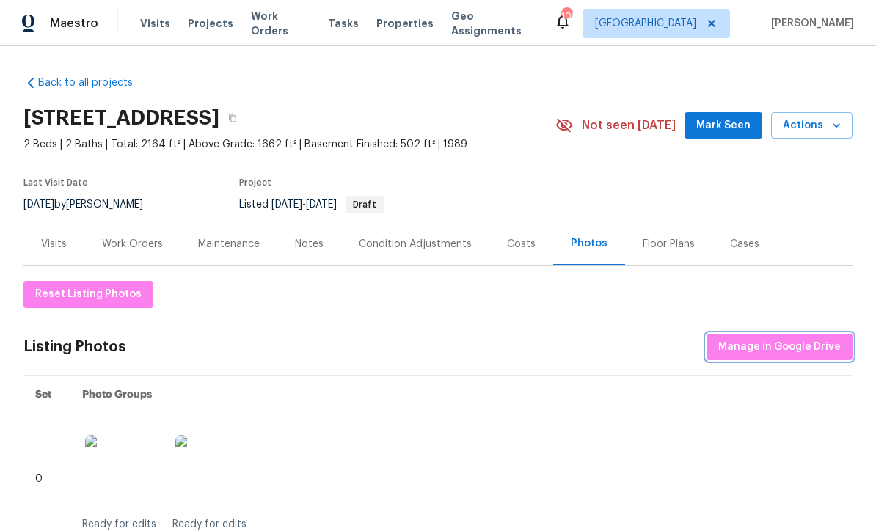
click at [779, 340] on span "Manage in Google Drive" at bounding box center [780, 347] width 123 height 18
